Goal: Task Accomplishment & Management: Manage account settings

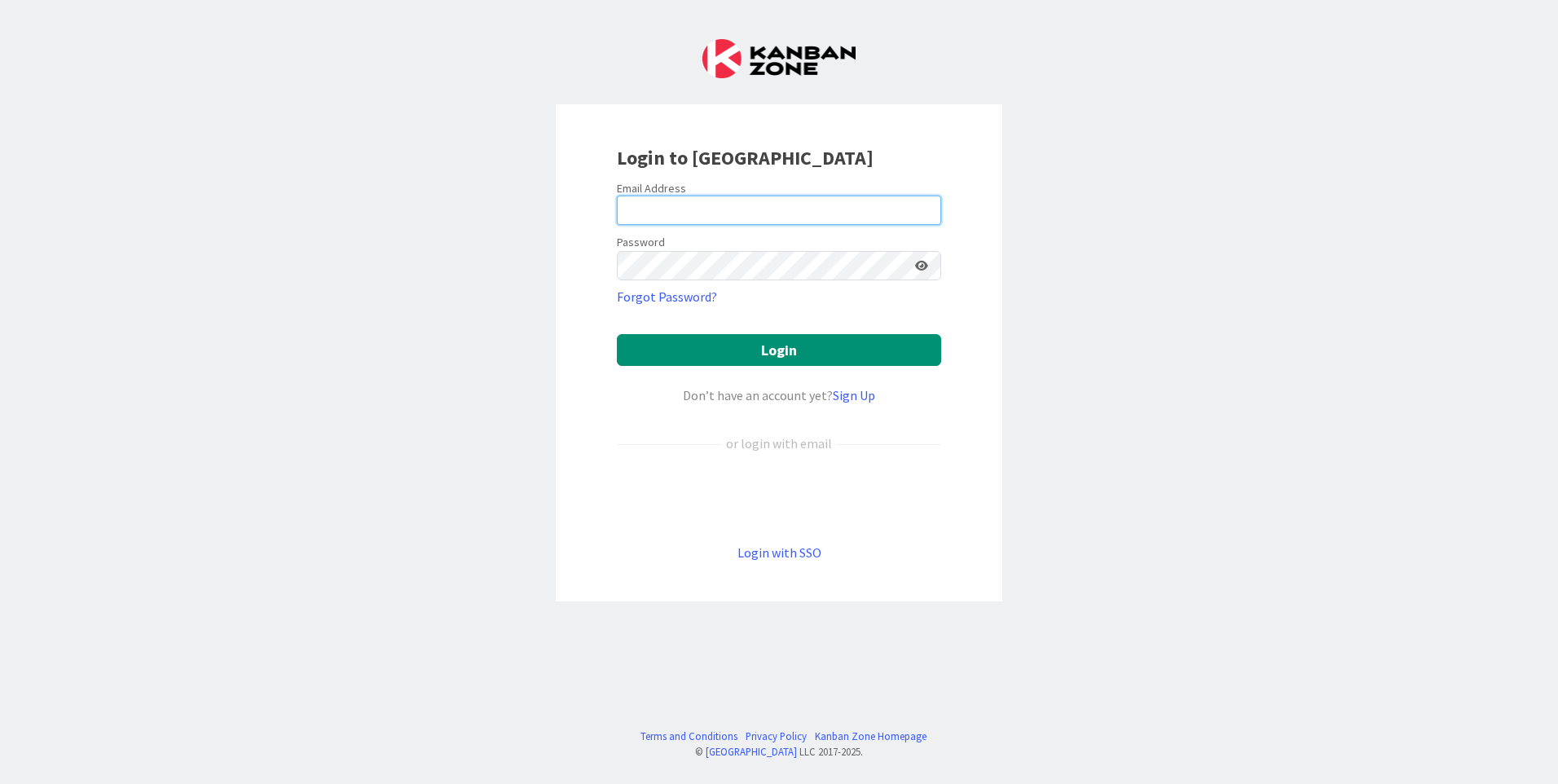
type input "R"
click at [675, 200] on input "R" at bounding box center [779, 210] width 325 height 29
type input "[PERSON_NAME][EMAIL_ADDRESS][DOMAIN_NAME]"
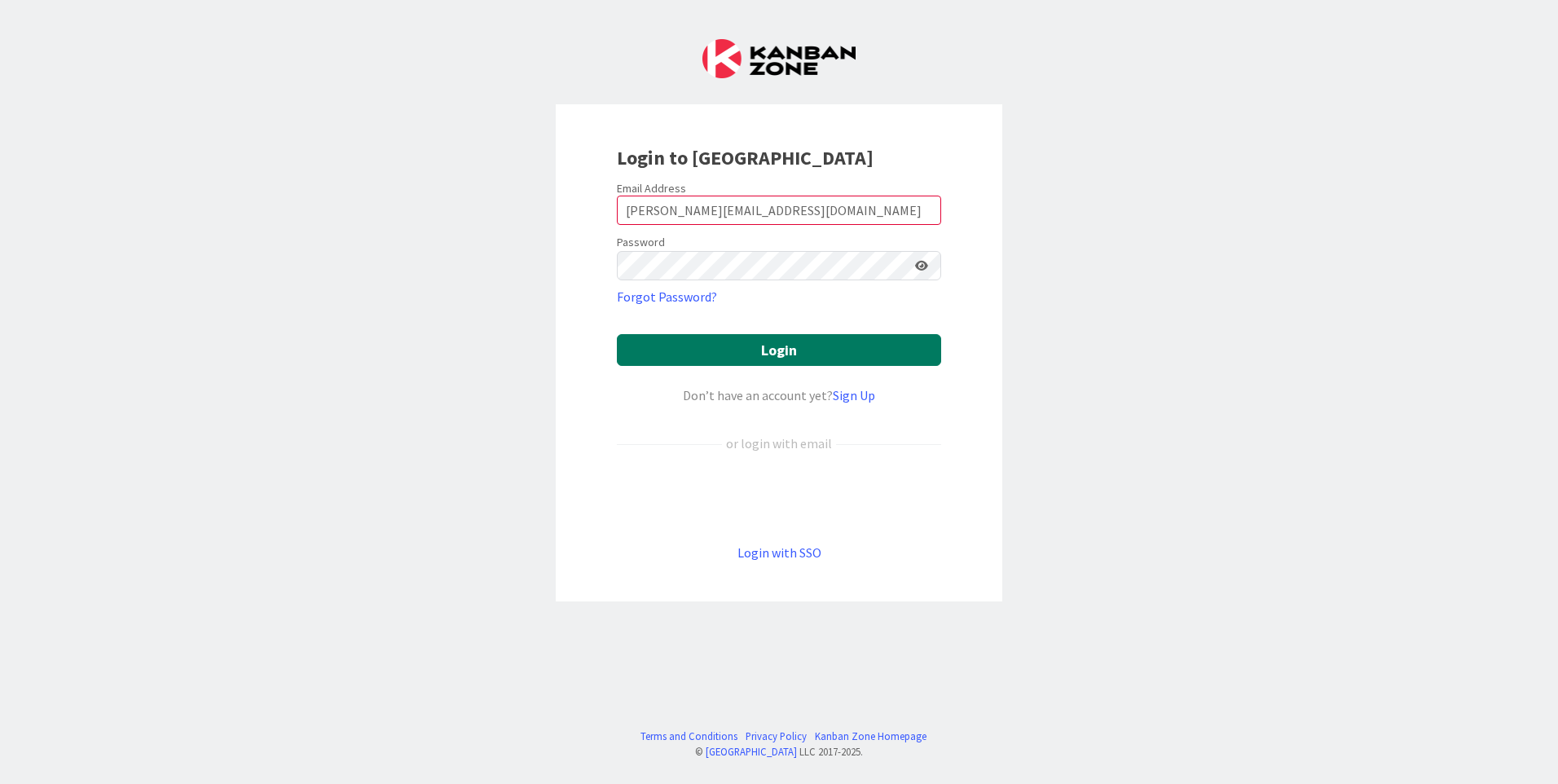
click at [782, 347] on button "Login" at bounding box center [779, 350] width 325 height 32
